Goal: Task Accomplishment & Management: Manage account settings

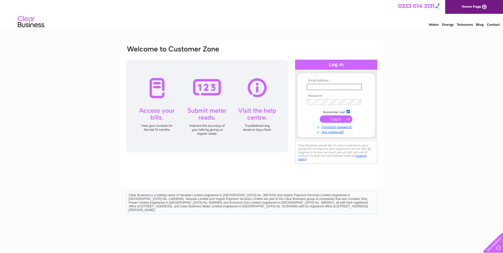
click at [339, 84] on input "text" at bounding box center [334, 87] width 55 height 6
type input "accounts@mgbsupplies.co.uk"
click at [329, 127] on link "Forgotten password?" at bounding box center [337, 126] width 60 height 5
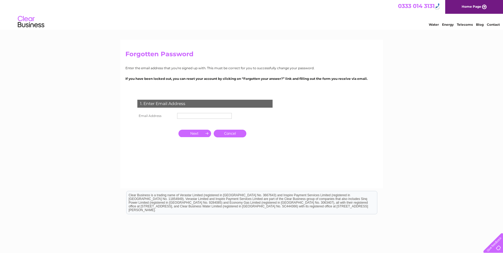
click at [200, 117] on input "text" at bounding box center [204, 116] width 55 height 6
type input "[EMAIL_ADDRESS][DOMAIN_NAME]"
click at [198, 134] on input "button" at bounding box center [194, 133] width 33 height 7
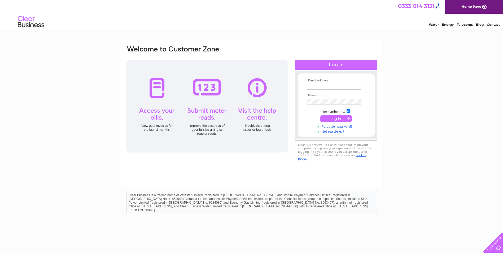
click at [337, 88] on input "text" at bounding box center [334, 87] width 55 height 6
type input "[EMAIL_ADDRESS][DOMAIN_NAME]"
click at [332, 128] on link "Forgotten password?" at bounding box center [337, 126] width 60 height 5
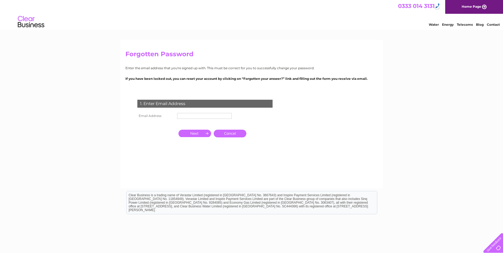
click at [209, 117] on input "text" at bounding box center [204, 116] width 55 height 6
type input "[EMAIL_ADDRESS][DOMAIN_NAME]"
click at [188, 133] on input "button" at bounding box center [194, 133] width 33 height 7
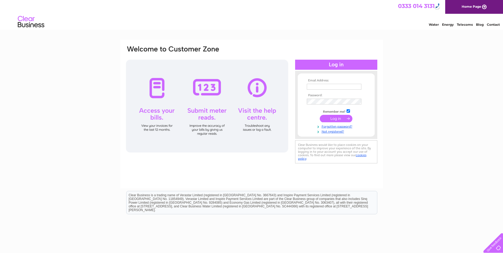
click at [334, 85] on input "text" at bounding box center [334, 87] width 55 height 6
type input "[PERSON_NAME][EMAIL_ADDRESS][DOMAIN_NAME]"
click at [337, 125] on link "Forgotten password?" at bounding box center [337, 126] width 60 height 5
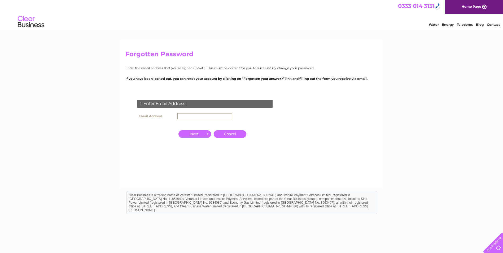
click at [182, 116] on input "text" at bounding box center [204, 116] width 55 height 6
type input "maurice@mgbsupplies.co.uk"
click at [198, 134] on input "button" at bounding box center [194, 133] width 33 height 7
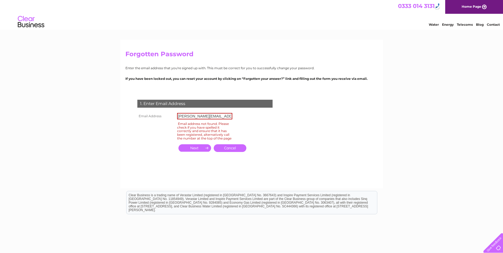
click at [224, 151] on link "Cancel" at bounding box center [230, 148] width 33 height 8
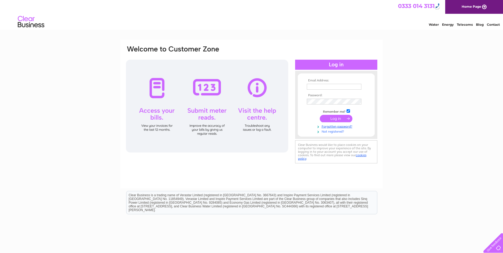
click at [333, 131] on link "Not registered?" at bounding box center [337, 131] width 60 height 5
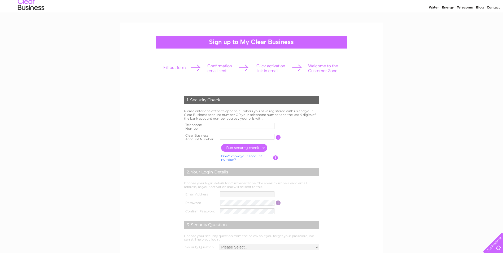
scroll to position [27, 0]
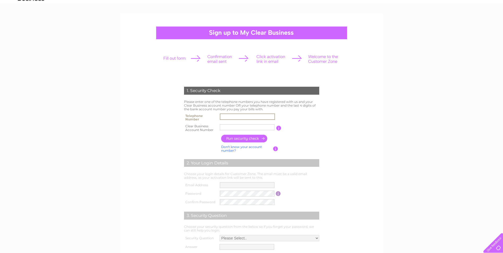
drag, startPoint x: 229, startPoint y: 117, endPoint x: 232, endPoint y: 118, distance: 2.8
click at [229, 117] on input "text" at bounding box center [247, 117] width 55 height 6
type input "01522694141"
drag, startPoint x: 220, startPoint y: 127, endPoint x: 202, endPoint y: 129, distance: 18.1
click at [202, 129] on tr "Clear Business Account Number 09177004 You will find your account number on the…" at bounding box center [252, 128] width 138 height 11
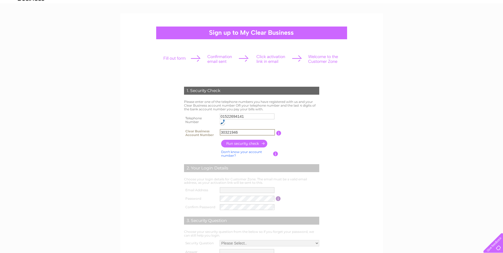
type input "30321946"
click at [250, 144] on input "button" at bounding box center [244, 144] width 47 height 8
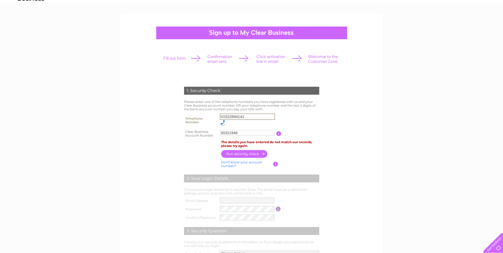
drag, startPoint x: 214, startPoint y: 119, endPoint x: 155, endPoint y: 121, distance: 58.7
click at [155, 121] on form "1. Security Check Please enter one of the telephone numbers you have registered…" at bounding box center [251, 183] width 252 height 214
type input "07702797411"
click at [377, 125] on form "1. Security Check Please enter one of the telephone numbers you have registered…" at bounding box center [251, 183] width 252 height 214
click at [245, 153] on input "button" at bounding box center [244, 154] width 47 height 8
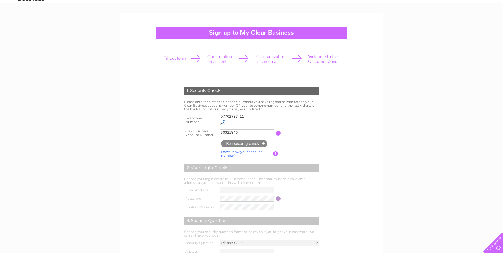
type input "**********"
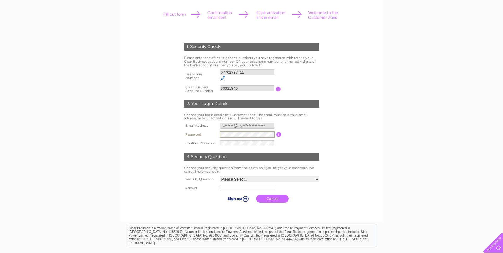
scroll to position [80, 0]
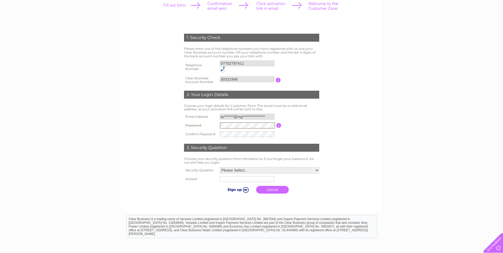
click at [259, 117] on input "**********" at bounding box center [247, 117] width 55 height 6
click at [267, 118] on input "**********" at bounding box center [247, 117] width 55 height 6
click at [402, 145] on div "1. Security Check Please enter one of the telephone numbers you have registered…" at bounding box center [251, 131] width 503 height 343
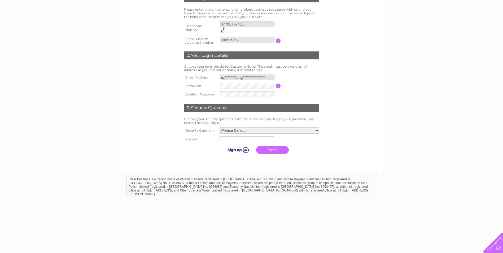
scroll to position [133, 0]
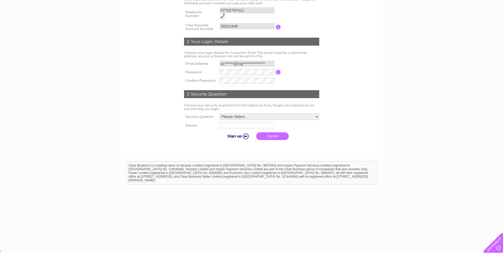
click at [256, 119] on select "Please Select.. In what town or city was your first job? In what town or city d…" at bounding box center [270, 117] width 100 height 6
select select "2"
click at [219, 114] on select "Please Select.. In what town or city was your first job? In what town or city d…" at bounding box center [269, 117] width 100 height 7
click at [236, 126] on input "text" at bounding box center [246, 126] width 55 height 6
type input "Blackpool"
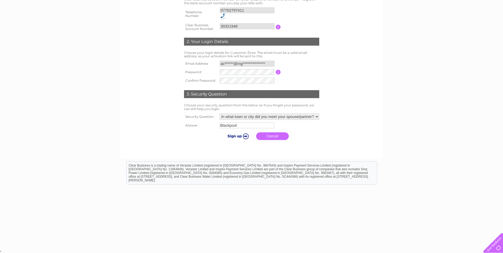
click at [240, 138] on input "submit" at bounding box center [237, 135] width 33 height 7
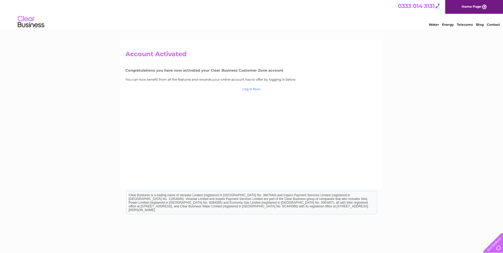
click at [256, 89] on link "Log in Now" at bounding box center [251, 89] width 18 height 4
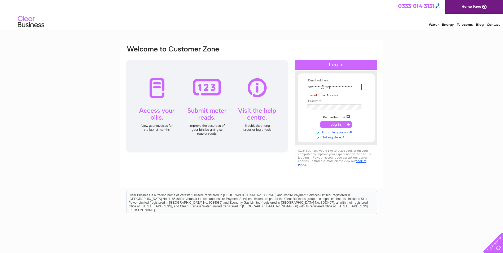
click at [339, 117] on tbody "**********" at bounding box center [337, 109] width 62 height 61
click at [336, 124] on input "submit" at bounding box center [336, 124] width 33 height 7
click at [330, 89] on input "**********" at bounding box center [334, 87] width 55 height 6
drag, startPoint x: 360, startPoint y: 86, endPoint x: 300, endPoint y: 88, distance: 60.5
click at [300, 88] on form "**********" at bounding box center [336, 109] width 77 height 61
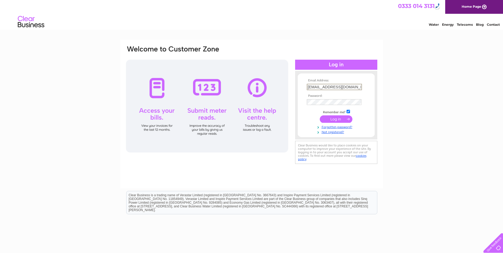
type input "accounts@mgbsupplies.co.uk"
drag, startPoint x: 437, startPoint y: 59, endPoint x: 430, endPoint y: 67, distance: 9.8
click at [437, 59] on div "Email Address: accounts@mgbsupplies.co.uk Password:" at bounding box center [251, 159] width 503 height 239
click at [342, 119] on input "submit" at bounding box center [336, 118] width 33 height 7
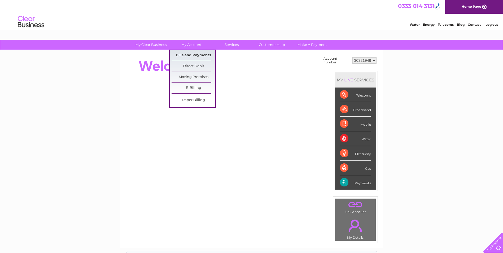
click at [193, 54] on link "Bills and Payments" at bounding box center [194, 55] width 44 height 11
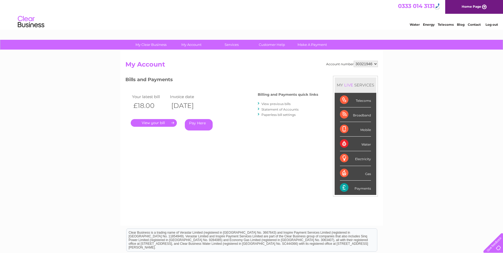
click at [155, 124] on link "." at bounding box center [154, 123] width 46 height 8
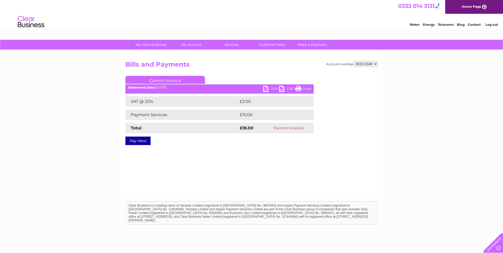
click at [273, 89] on link "PDF" at bounding box center [271, 90] width 16 height 8
